Goal: Browse casually: Explore the website without a specific task or goal

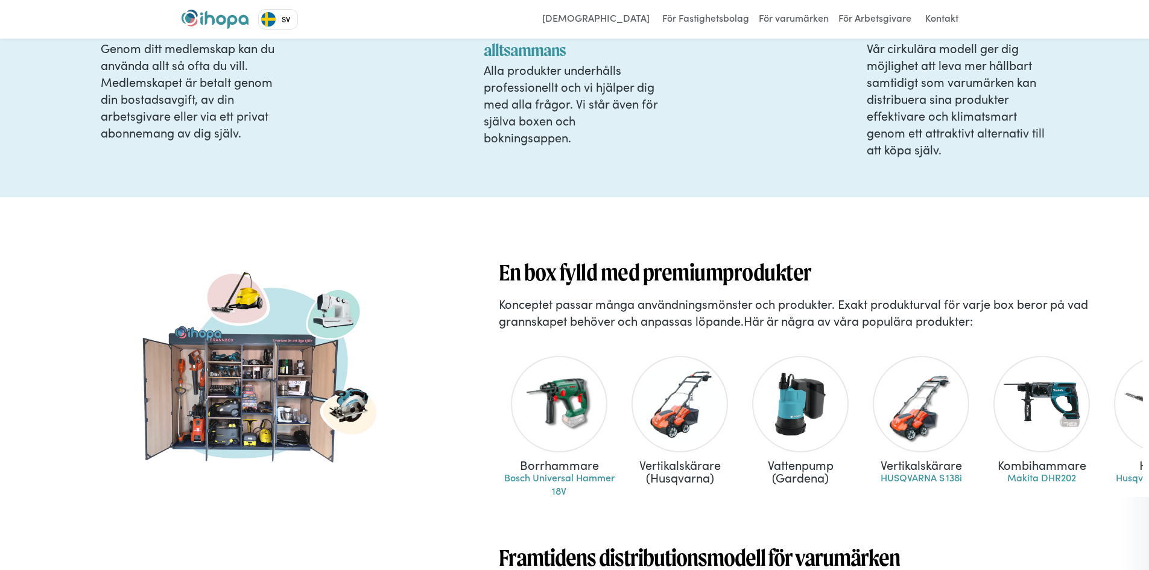
scroll to position [724, 0]
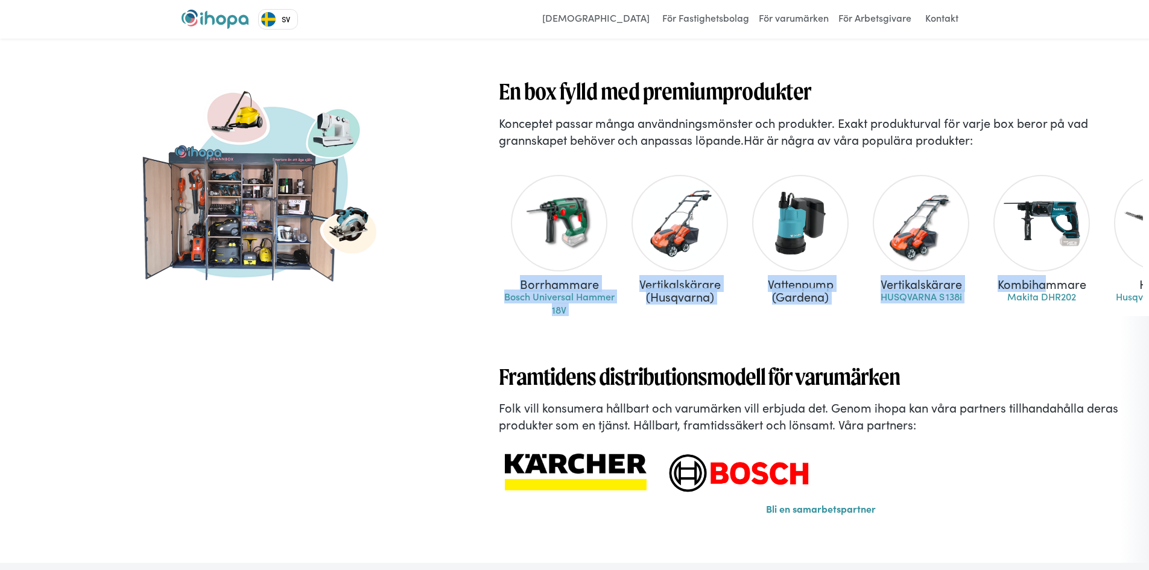
drag, startPoint x: 523, startPoint y: 209, endPoint x: 991, endPoint y: 339, distance: 485.2
click at [879, 363] on div "Borrhammare Bosch Universal Hammer 18V Vertikalskärare (Husqvarna) Vattenpump (…" at bounding box center [821, 266] width 644 height 194
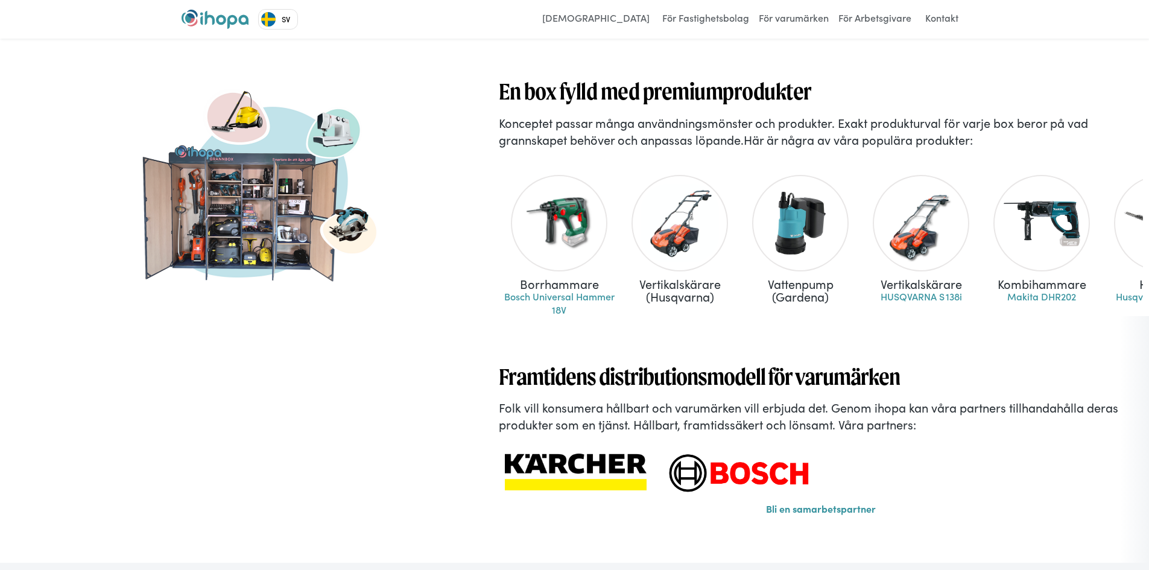
click at [482, 72] on div "En box fylld med premiumprodukter Konceptet passar många användningsmönster och…" at bounding box center [586, 289] width 1125 height 546
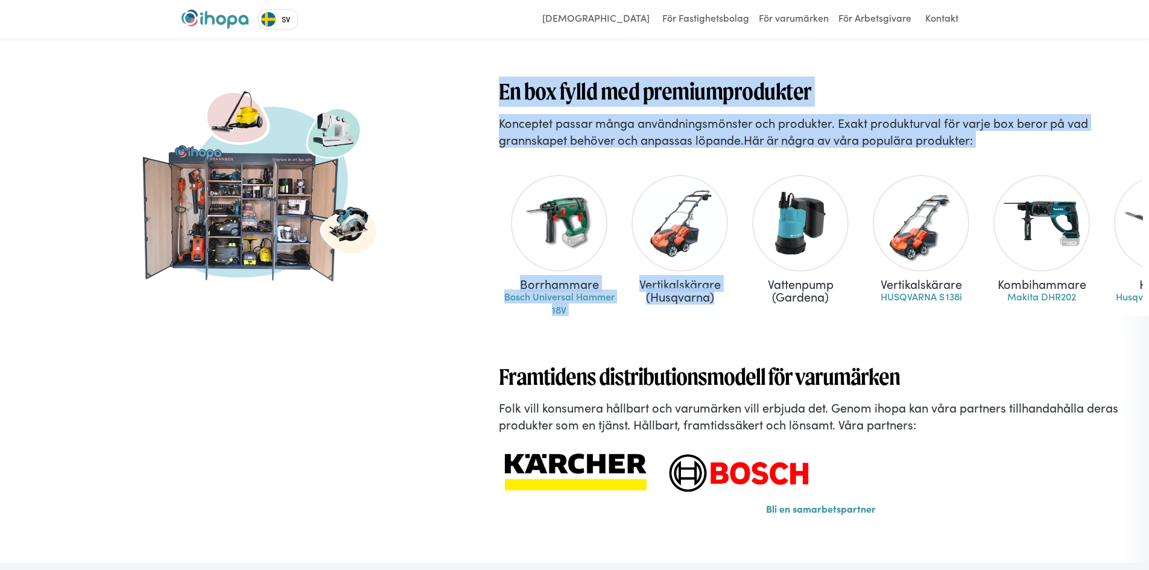
drag, startPoint x: 552, startPoint y: 170, endPoint x: 721, endPoint y: 319, distance: 225.2
click at [721, 319] on div "En box fylld med premiumprodukter Konceptet passar många användningsmönster och…" at bounding box center [821, 296] width 644 height 439
click at [501, 80] on h3 "En box fylld med premiumprodukter" at bounding box center [821, 92] width 644 height 30
drag, startPoint x: 495, startPoint y: 80, endPoint x: 601, endPoint y: 359, distance: 299.3
click at [601, 359] on div "En box fylld med premiumprodukter Konceptet passar många användningsmönster och…" at bounding box center [821, 313] width 656 height 473
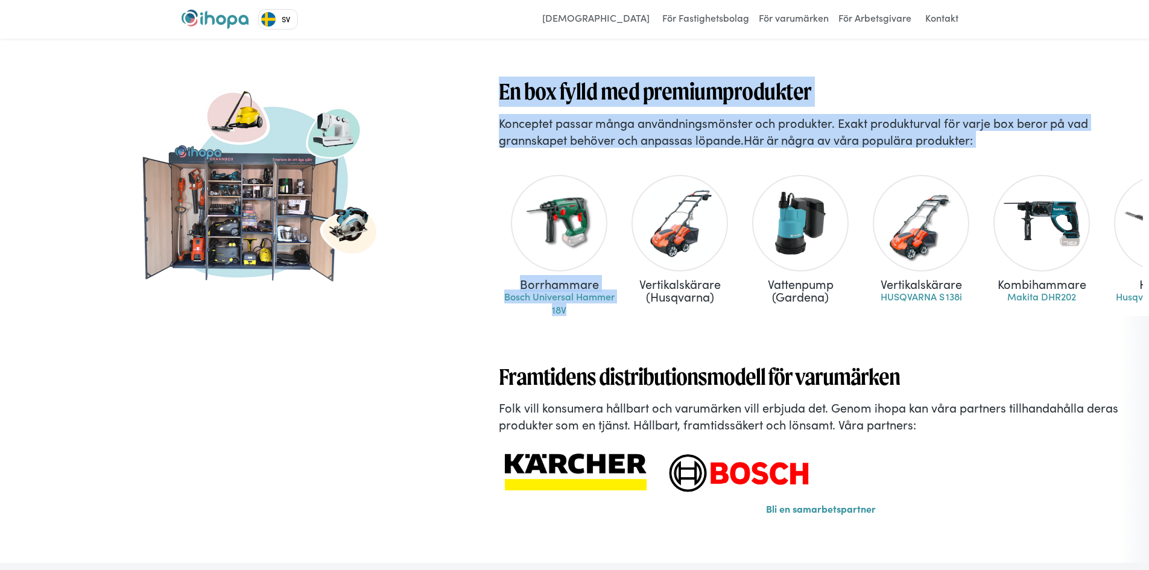
click at [502, 80] on h3 "En box fylld med premiumprodukter" at bounding box center [821, 92] width 644 height 30
